Goal: Feedback & Contribution: Leave review/rating

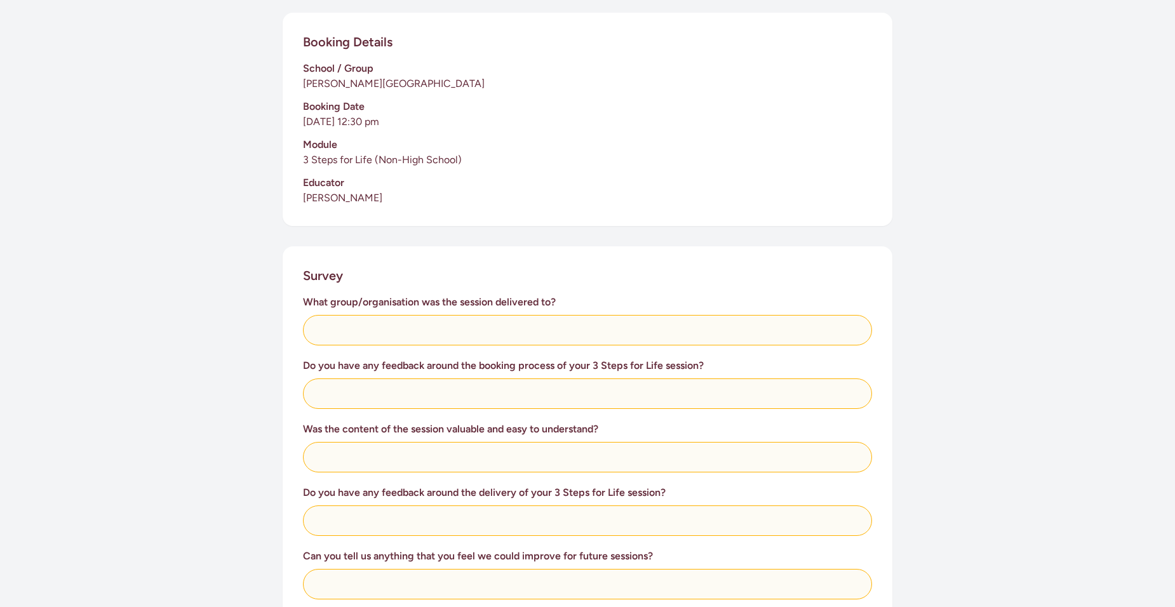
scroll to position [309, 0]
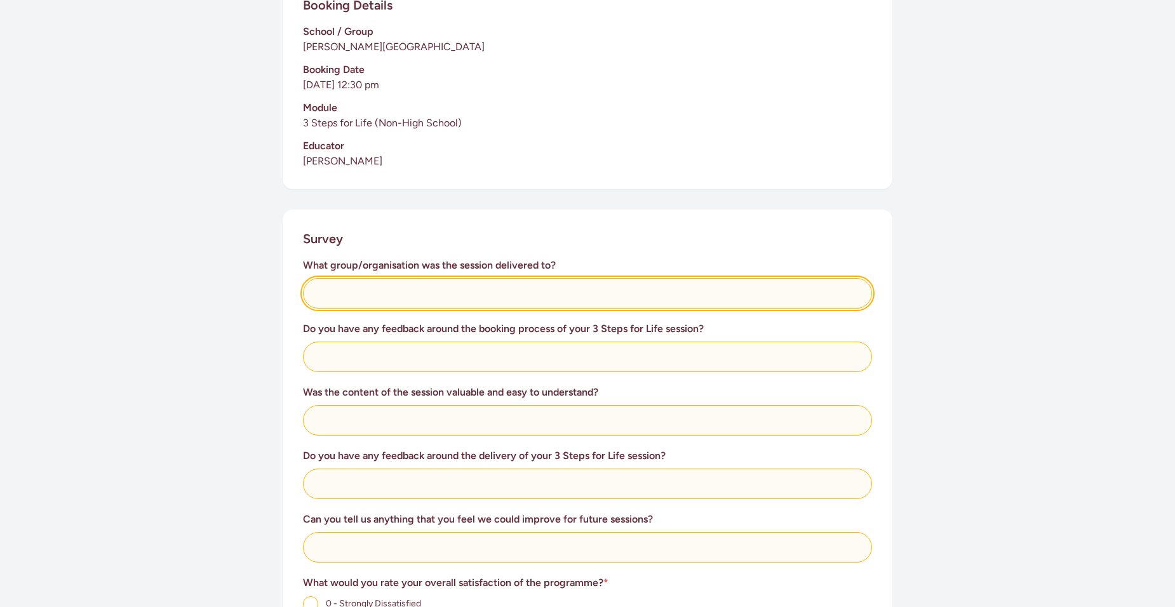
click at [389, 297] on input "text" at bounding box center [587, 293] width 569 height 30
type input "[PERSON_NAME] ltd"
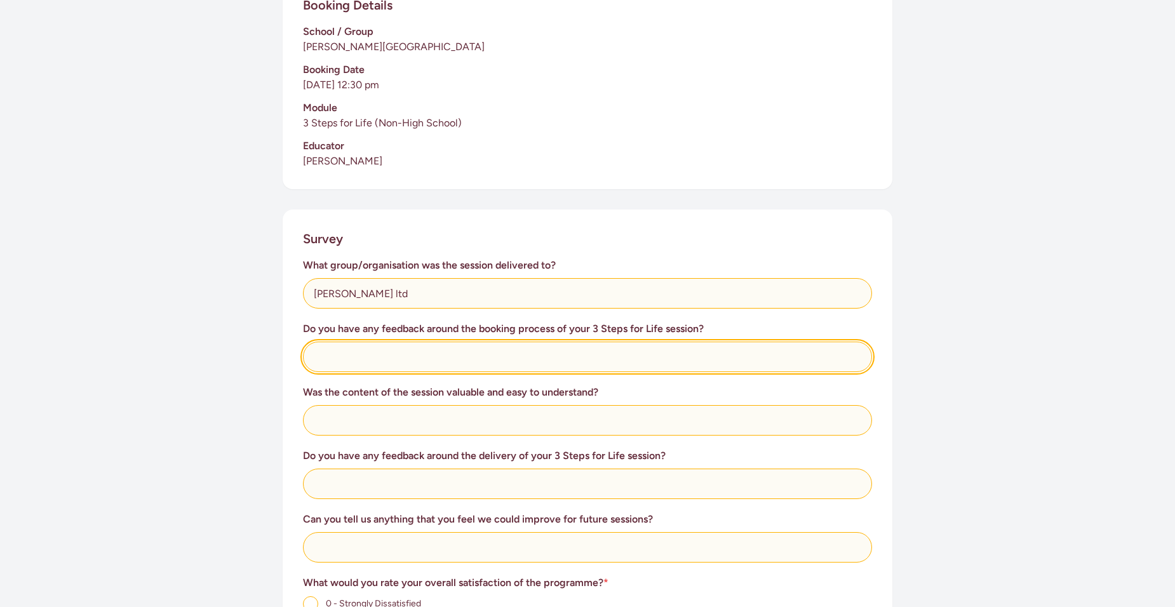
click at [369, 364] on input "text" at bounding box center [587, 357] width 569 height 30
type input "it was very easy"
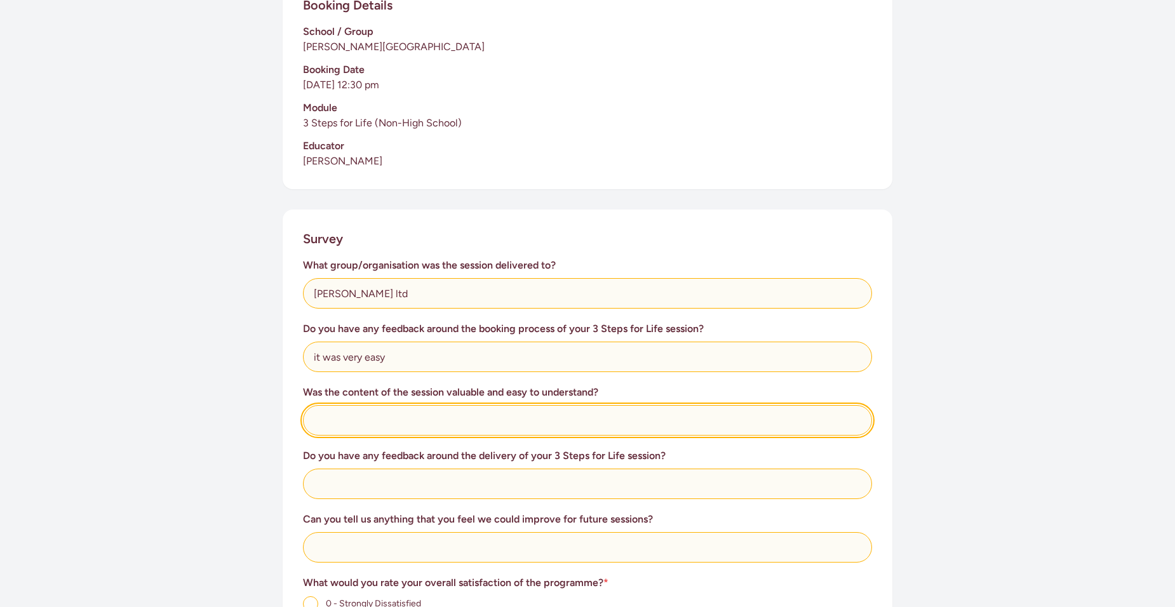
click at [392, 426] on input "text" at bounding box center [587, 420] width 569 height 30
type input "t"
type input "all the people that attended really enjoyed it"
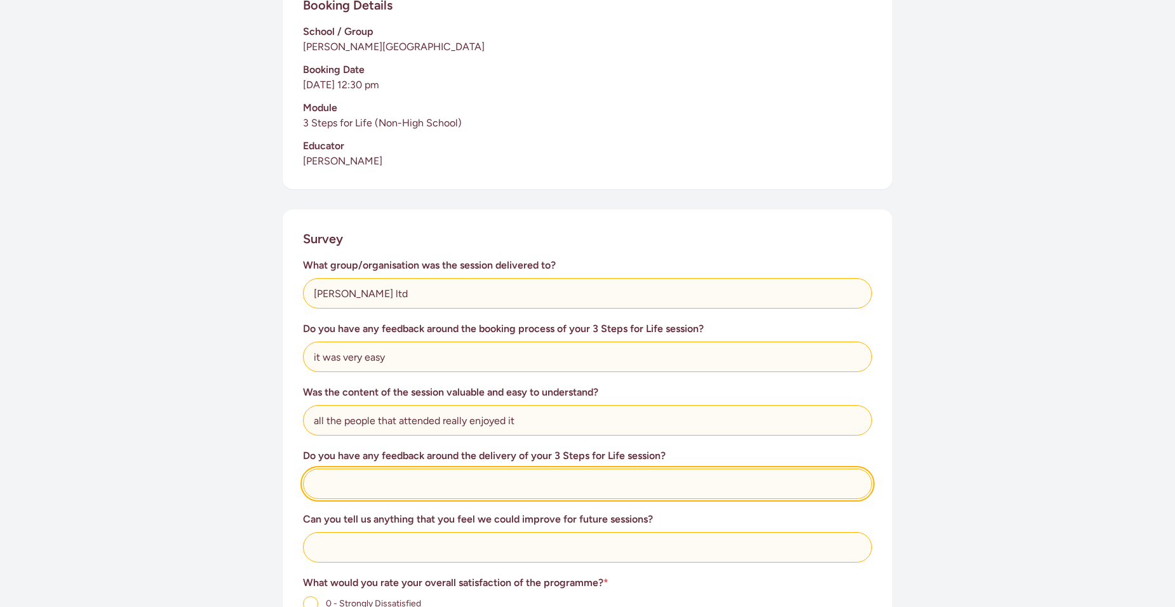
click at [406, 490] on input "text" at bounding box center [587, 484] width 569 height 30
type input "Ir was very good and very informative"
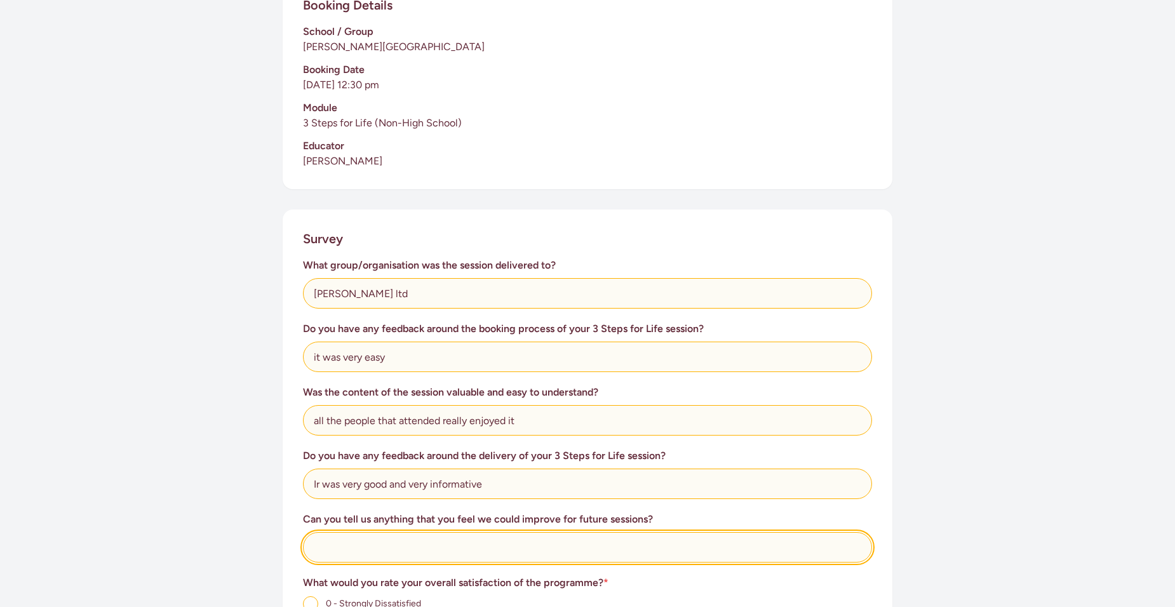
click at [391, 551] on input "text" at bounding box center [587, 547] width 569 height 30
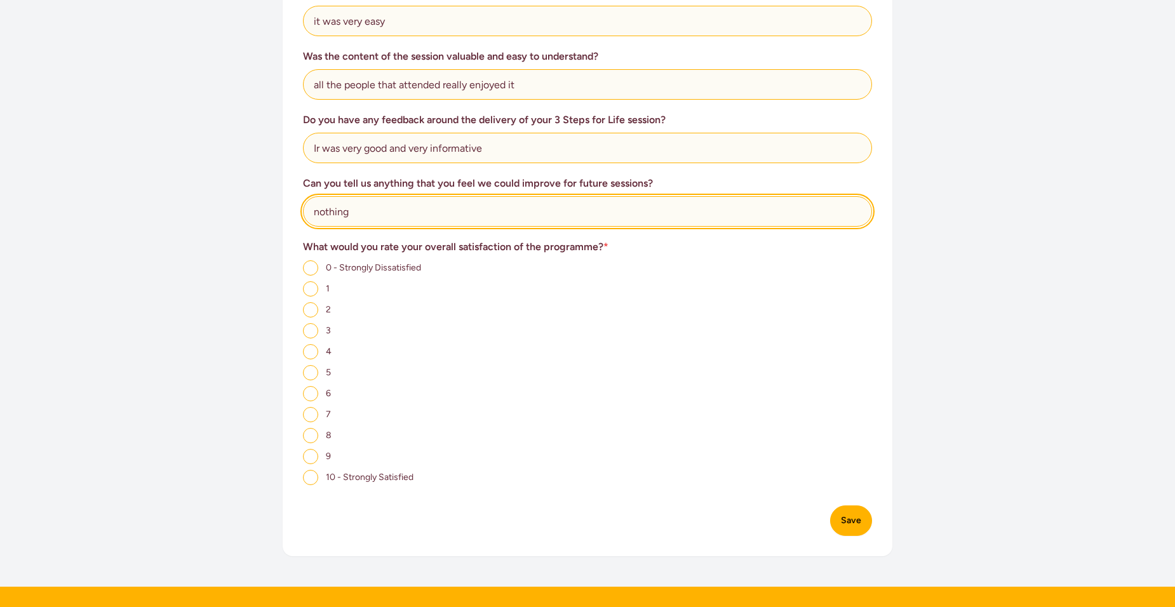
scroll to position [655, 0]
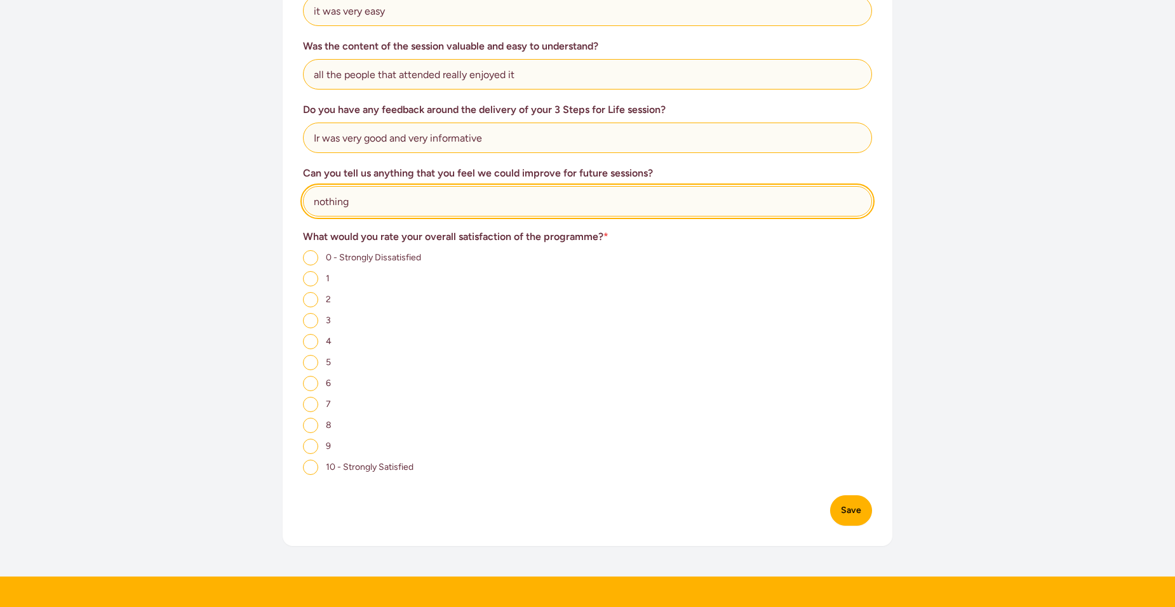
type input "nothing"
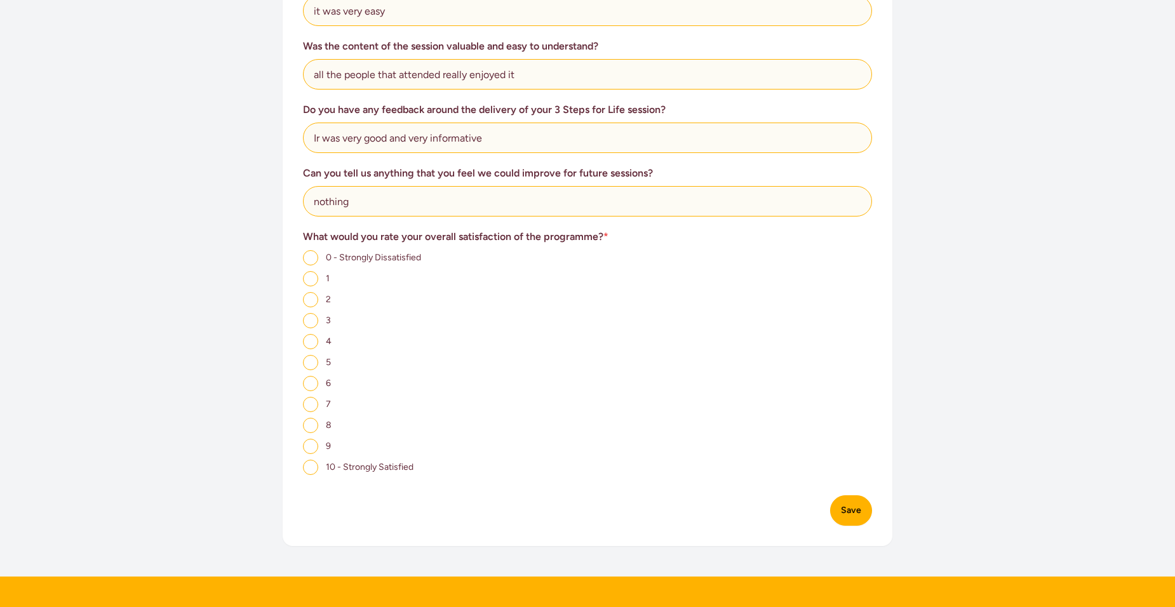
click at [308, 469] on input "10 - Strongly Satisfied" at bounding box center [310, 467] width 15 height 15
radio input "true"
click at [852, 513] on button "Save" at bounding box center [851, 510] width 42 height 30
